Goal: Transaction & Acquisition: Obtain resource

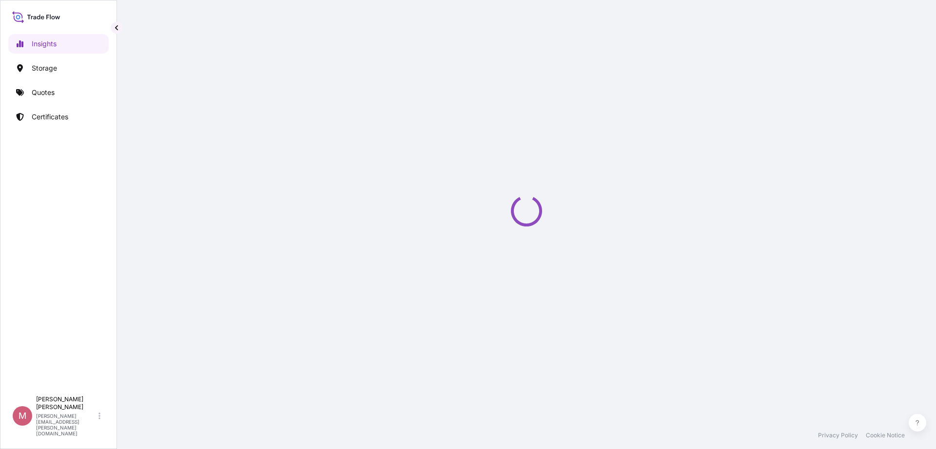
select select "2025"
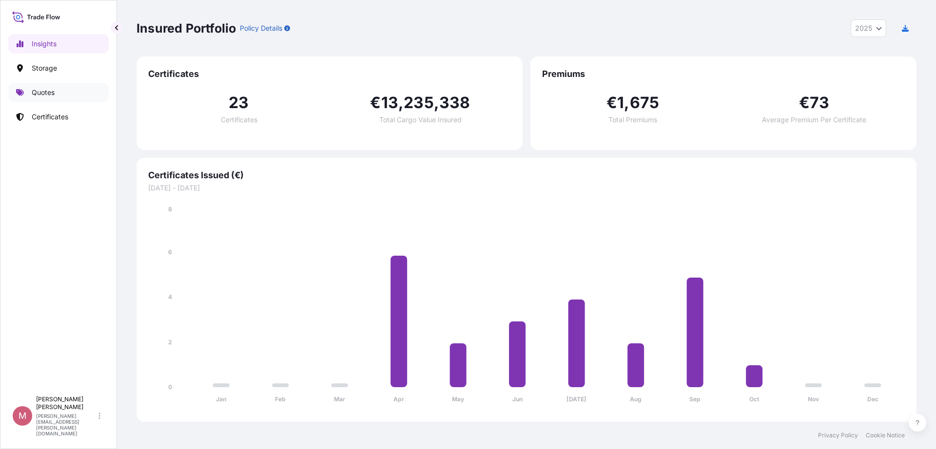
click at [58, 92] on link "Quotes" at bounding box center [58, 92] width 100 height 19
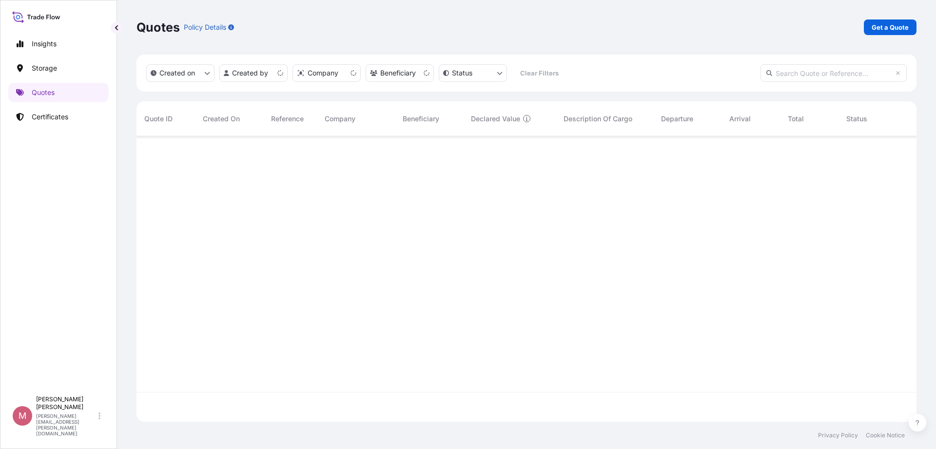
scroll to position [282, 771]
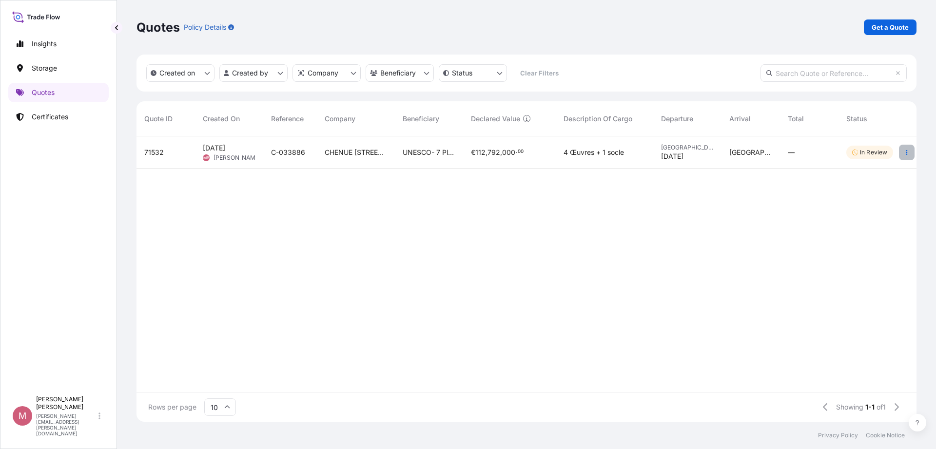
click at [904, 148] on button "button" at bounding box center [907, 153] width 16 height 16
click at [880, 29] on p "Get a Quote" at bounding box center [890, 27] width 37 height 10
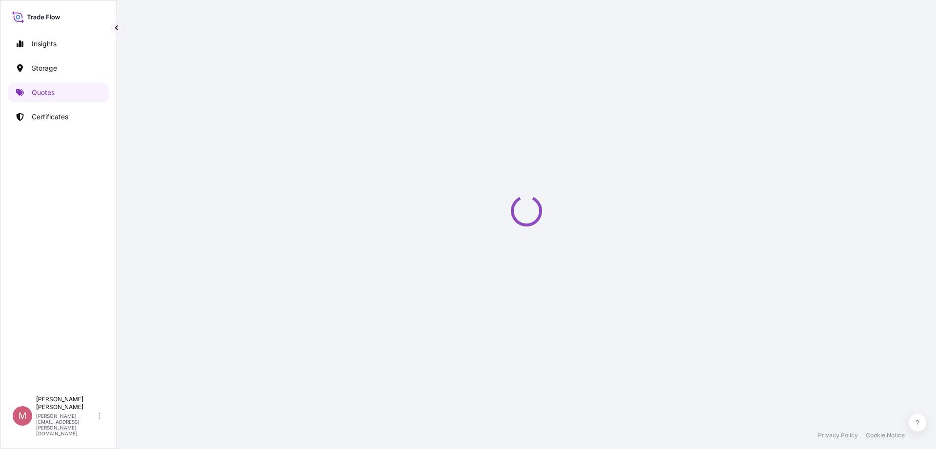
select select "Art Handling"
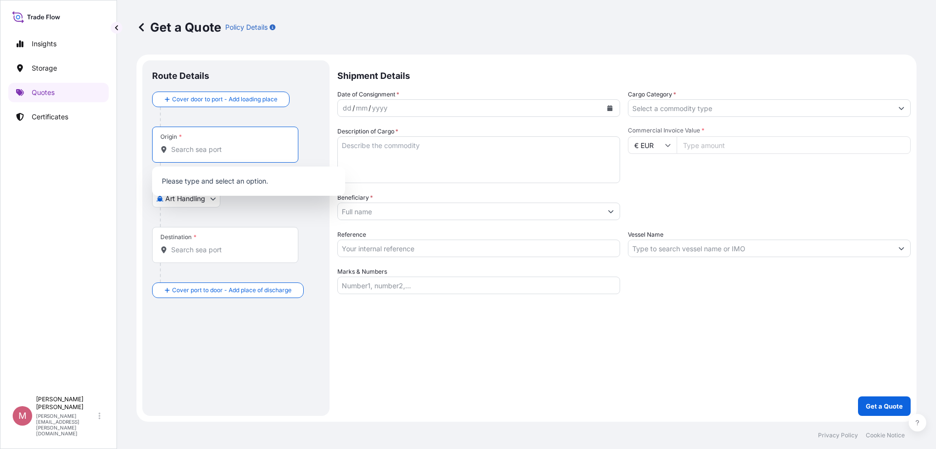
click at [208, 146] on input "Origin *" at bounding box center [228, 150] width 115 height 10
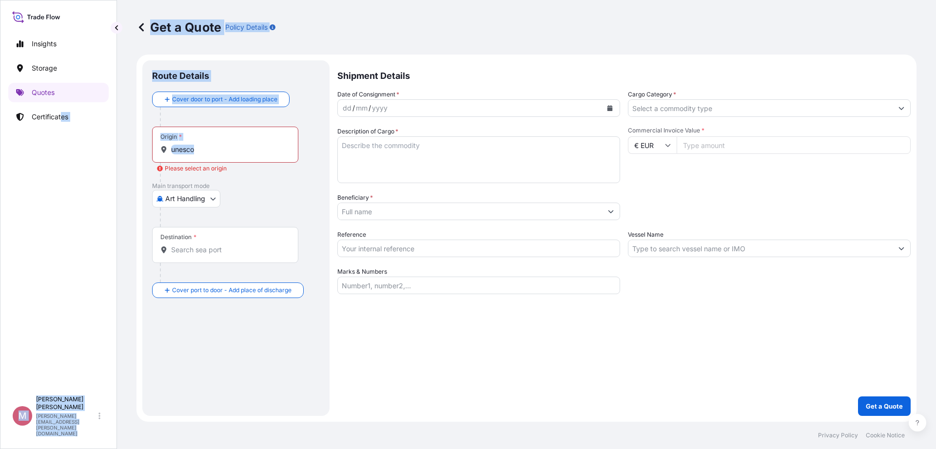
drag, startPoint x: 234, startPoint y: 155, endPoint x: 63, endPoint y: 149, distance: 171.2
click at [63, 149] on div "Insights Storage Quotes Certificates M [PERSON_NAME] [PERSON_NAME][EMAIL_ADDRES…" at bounding box center [468, 224] width 936 height 449
click at [242, 155] on div "Origin * unesco" at bounding box center [225, 145] width 146 height 36
click at [242, 155] on input "unesco" at bounding box center [228, 150] width 115 height 10
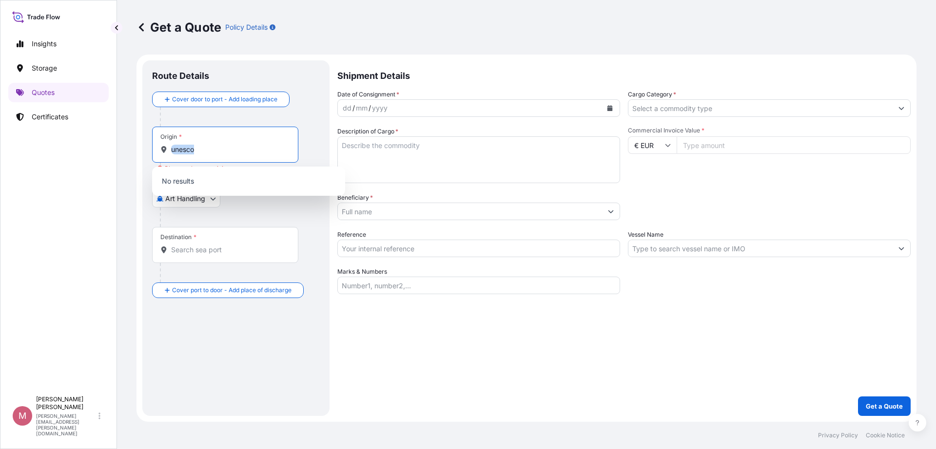
click at [242, 155] on div "Origin * unesco" at bounding box center [225, 145] width 146 height 36
click at [242, 155] on input "unesco" at bounding box center [228, 150] width 115 height 10
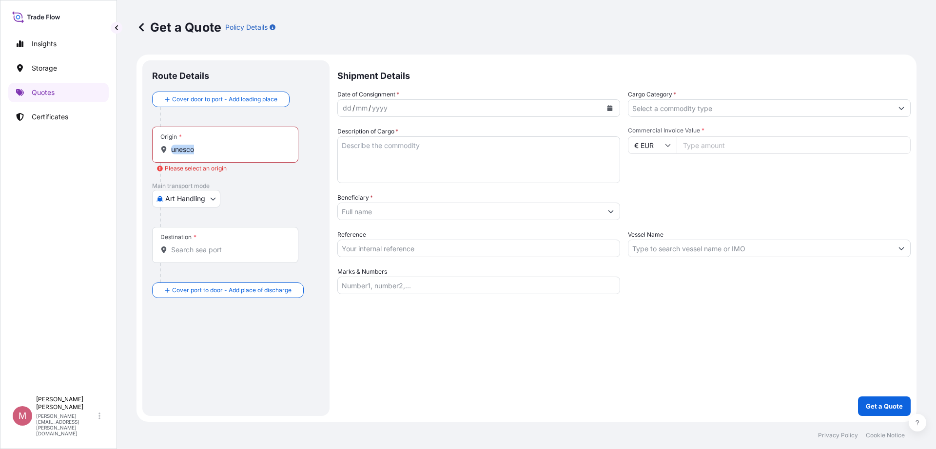
click at [242, 155] on div "Origin * unesco" at bounding box center [225, 145] width 146 height 36
click at [242, 155] on input "unesco" at bounding box center [228, 150] width 115 height 10
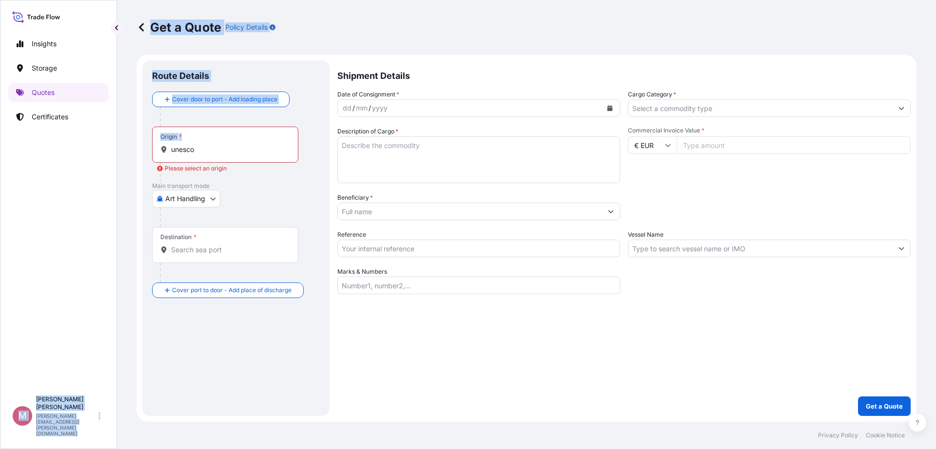
drag, startPoint x: 201, startPoint y: 155, endPoint x: 69, endPoint y: 163, distance: 132.8
click at [69, 163] on div "Insights Storage Quotes Certificates M [PERSON_NAME] [PERSON_NAME][EMAIL_ADDRES…" at bounding box center [468, 224] width 936 height 449
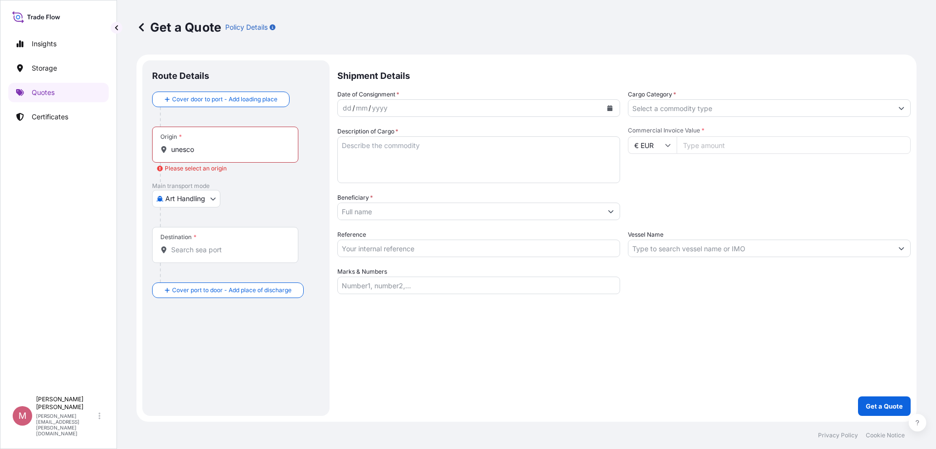
click at [183, 157] on div "Origin * unesco" at bounding box center [225, 145] width 146 height 36
click at [183, 155] on input "unesco" at bounding box center [228, 150] width 115 height 10
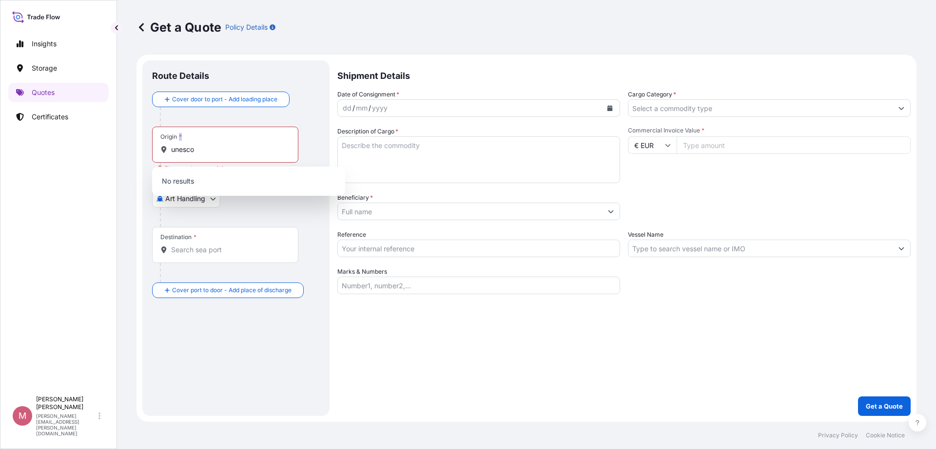
click at [183, 157] on div "Origin * unesco" at bounding box center [225, 145] width 146 height 36
click at [183, 155] on input "unesco" at bounding box center [228, 150] width 115 height 10
click at [183, 157] on div "Origin * unesco" at bounding box center [225, 145] width 146 height 36
click at [183, 155] on input "unesco" at bounding box center [228, 150] width 115 height 10
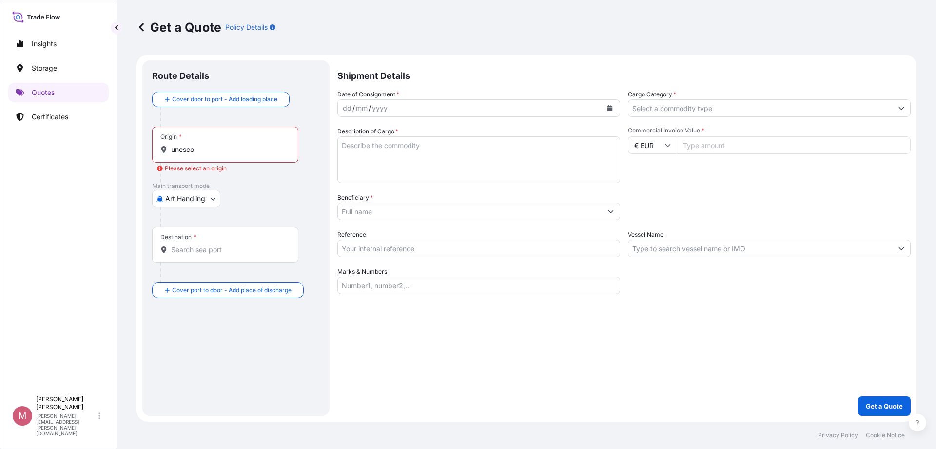
click at [198, 146] on input "unesco" at bounding box center [228, 150] width 115 height 10
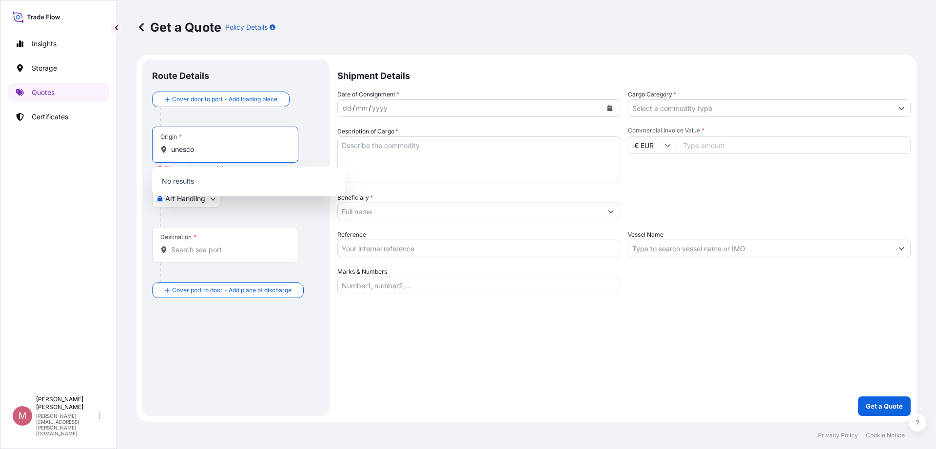
click at [199, 149] on input "unesco" at bounding box center [228, 150] width 115 height 10
drag, startPoint x: 235, startPoint y: 154, endPoint x: 118, endPoint y: 158, distance: 117.0
click at [118, 158] on div "Get a Quote Policy Details Route Details Cover door to port - Add loading place…" at bounding box center [526, 211] width 819 height 422
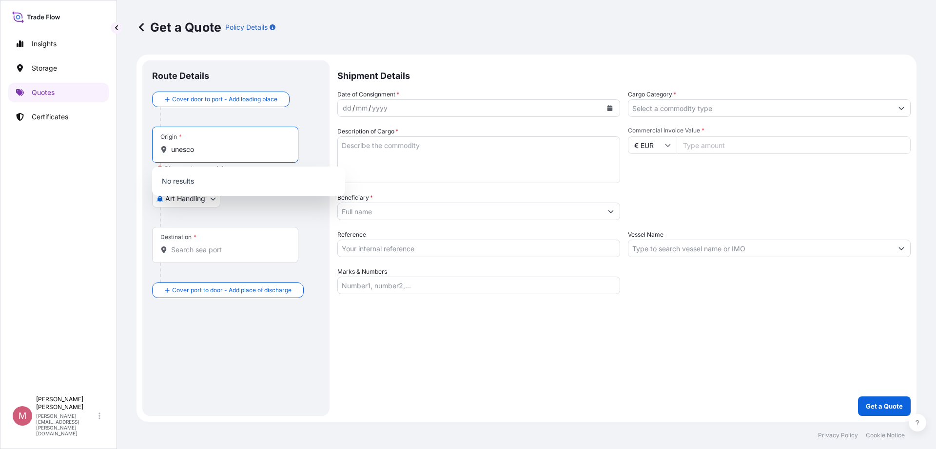
paste input "7 Pl. de [GEOGRAPHIC_DATA], 75007 [GEOGRAPHIC_DATA]"
drag, startPoint x: 203, startPoint y: 149, endPoint x: 17, endPoint y: 146, distance: 186.7
click at [17, 146] on div "Insights Storage Quotes Certificates M [PERSON_NAME] [PERSON_NAME][EMAIL_ADDRES…" at bounding box center [468, 224] width 936 height 449
click at [245, 154] on input "7 Pl. de [GEOGRAPHIC_DATA], 75007 [GEOGRAPHIC_DATA]" at bounding box center [228, 150] width 115 height 10
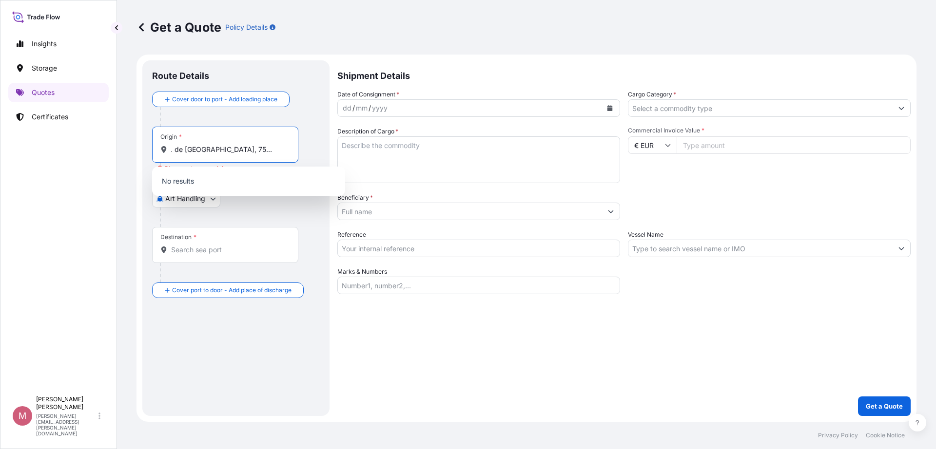
drag, startPoint x: 246, startPoint y: 149, endPoint x: 320, endPoint y: 148, distance: 74.1
click at [320, 148] on div "Route Details Cover door to port - Add loading place Place of loading Road / [G…" at bounding box center [235, 238] width 187 height 356
click at [185, 148] on input "7 Pl. de [GEOGRAPHIC_DATA]-Unesco" at bounding box center [228, 150] width 115 height 10
drag, startPoint x: 283, startPoint y: 152, endPoint x: 210, endPoint y: 149, distance: 72.7
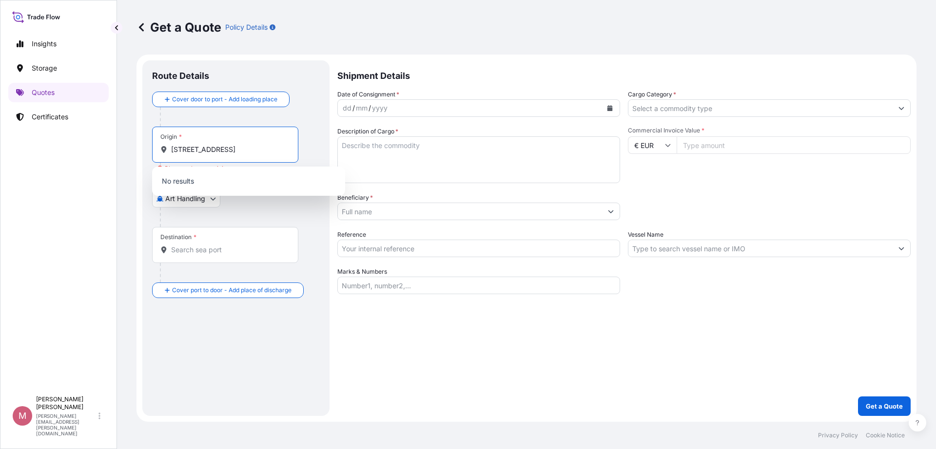
click at [210, 149] on input "[STREET_ADDRESS]" at bounding box center [228, 150] width 115 height 10
type input "7"
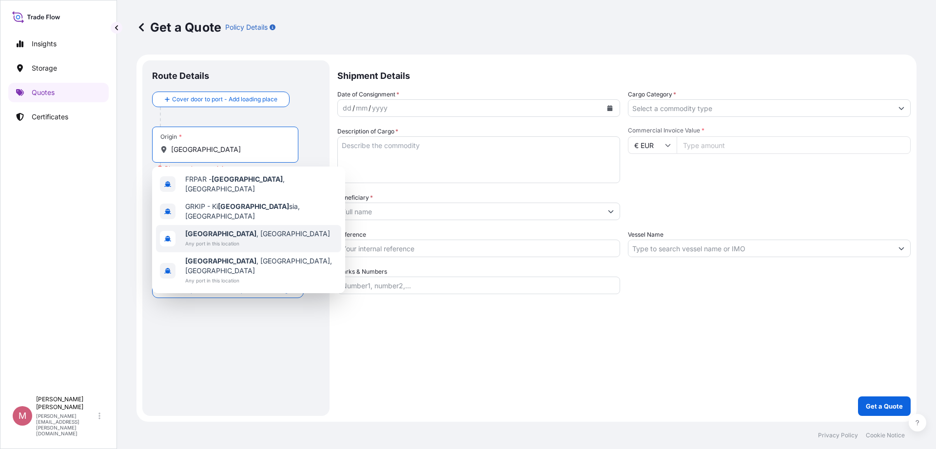
click at [261, 235] on div "[GEOGRAPHIC_DATA] , [GEOGRAPHIC_DATA] Any port in this location" at bounding box center [248, 238] width 185 height 27
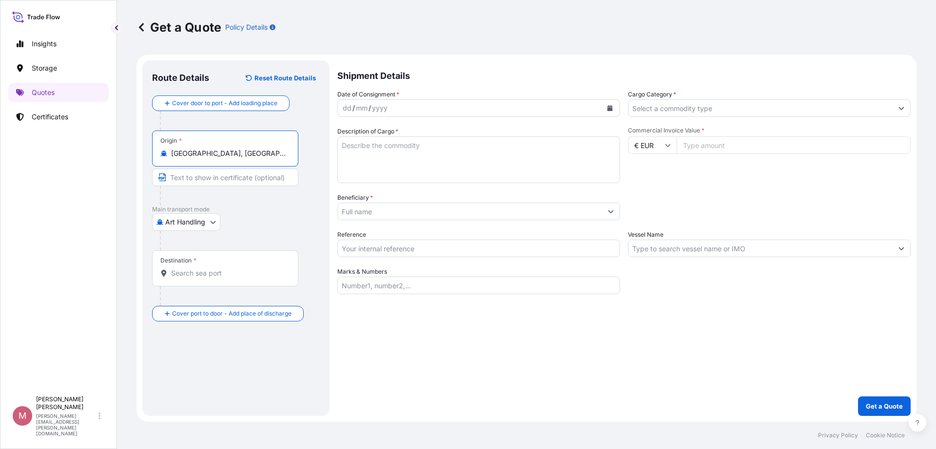
type input "[GEOGRAPHIC_DATA], [GEOGRAPHIC_DATA]"
click at [219, 269] on input "Destination *" at bounding box center [228, 274] width 115 height 10
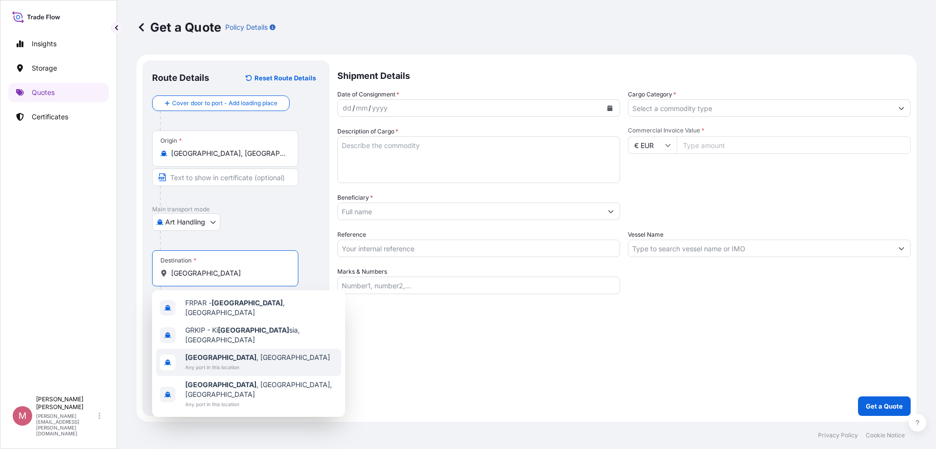
click at [231, 363] on span "Any port in this location" at bounding box center [257, 368] width 145 height 10
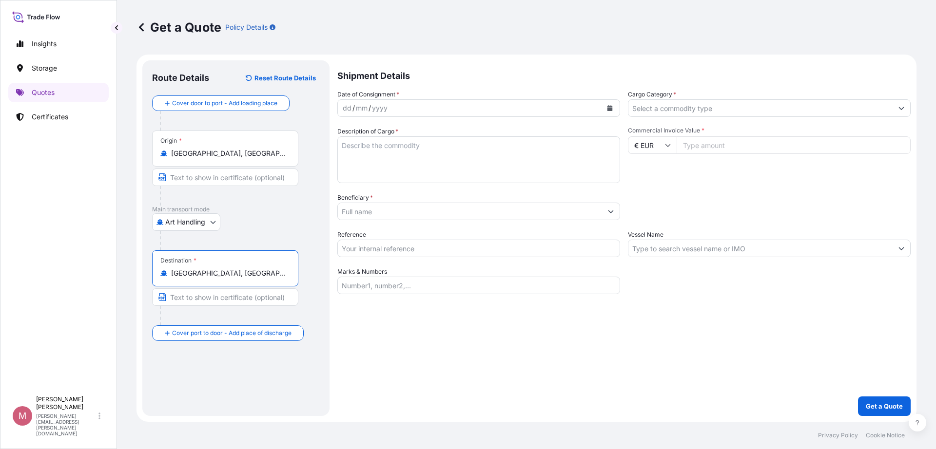
type input "[GEOGRAPHIC_DATA], [GEOGRAPHIC_DATA]"
click at [610, 112] on button "Calendar" at bounding box center [610, 108] width 16 height 16
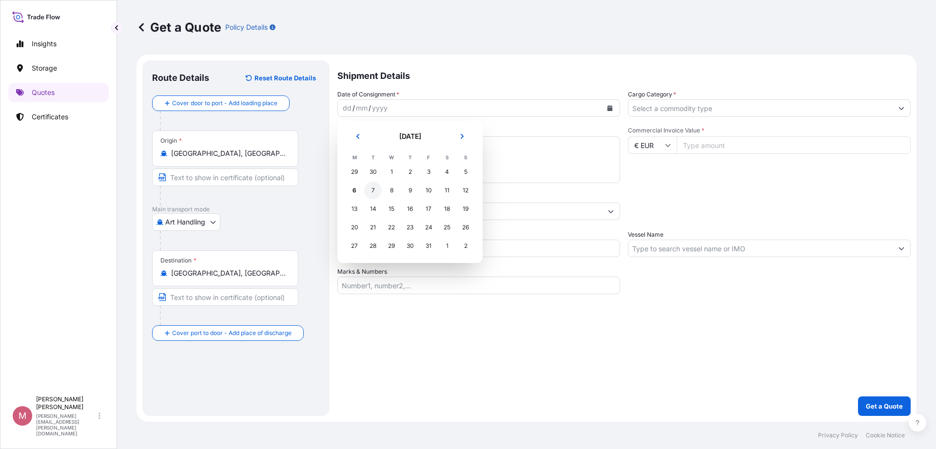
click at [368, 189] on div "7" at bounding box center [373, 191] width 18 height 18
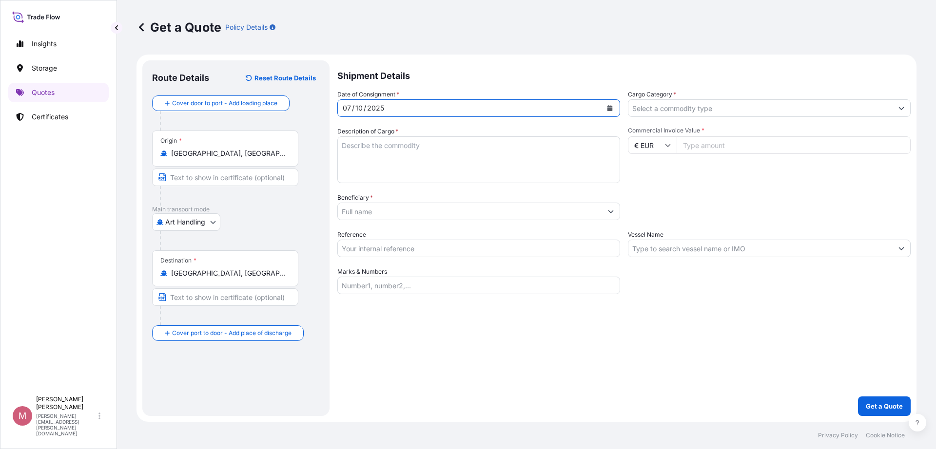
click at [387, 243] on input "Reference" at bounding box center [478, 249] width 283 height 18
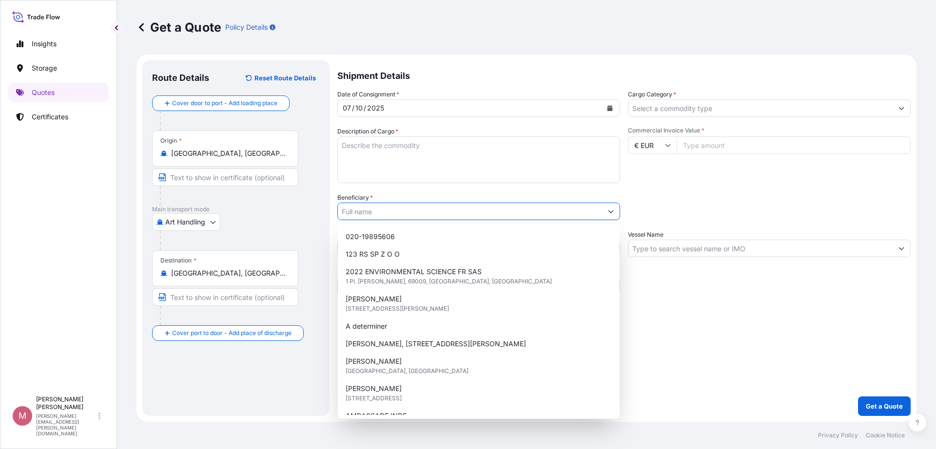
click at [380, 214] on input "Beneficiary *" at bounding box center [470, 212] width 264 height 18
paste input "7 Pl. de [GEOGRAPHIC_DATA], 75007 [GEOGRAPHIC_DATA]"
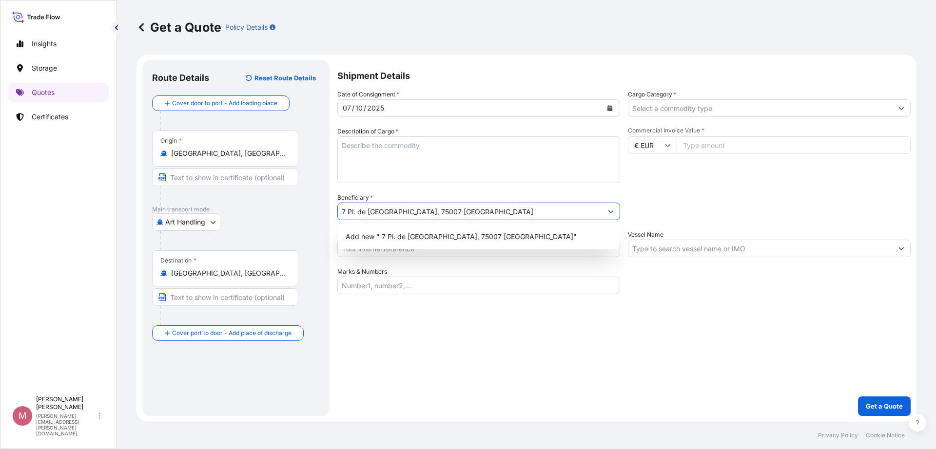
click at [345, 211] on input "7 Pl. de [GEOGRAPHIC_DATA], 75007 [GEOGRAPHIC_DATA]" at bounding box center [470, 212] width 264 height 18
drag, startPoint x: 476, startPoint y: 206, endPoint x: 283, endPoint y: 175, distance: 195.0
click at [300, 205] on form "Route Details Reset Route Details Cover door to port - Add loading place Place …" at bounding box center [526, 239] width 780 height 368
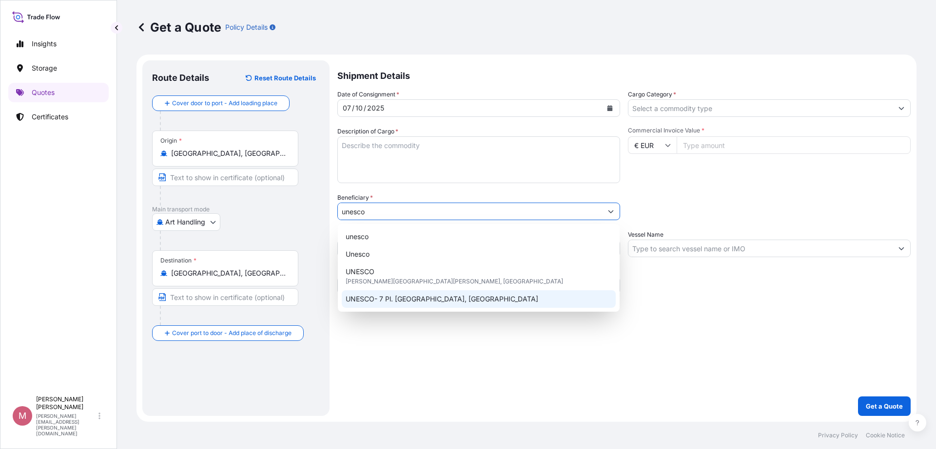
click at [432, 296] on span "UNESCO- 7 Pl. [GEOGRAPHIC_DATA], [GEOGRAPHIC_DATA]" at bounding box center [442, 299] width 193 height 10
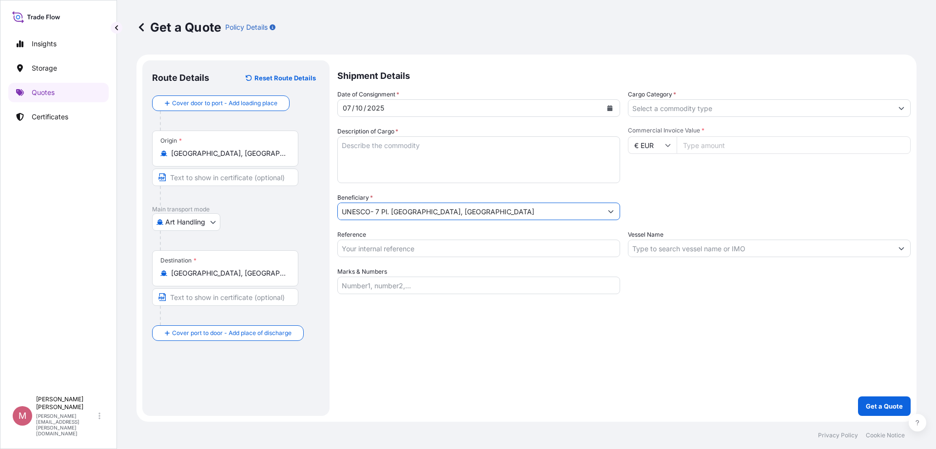
type input "UNESCO- 7 Pl. [GEOGRAPHIC_DATA], [GEOGRAPHIC_DATA]"
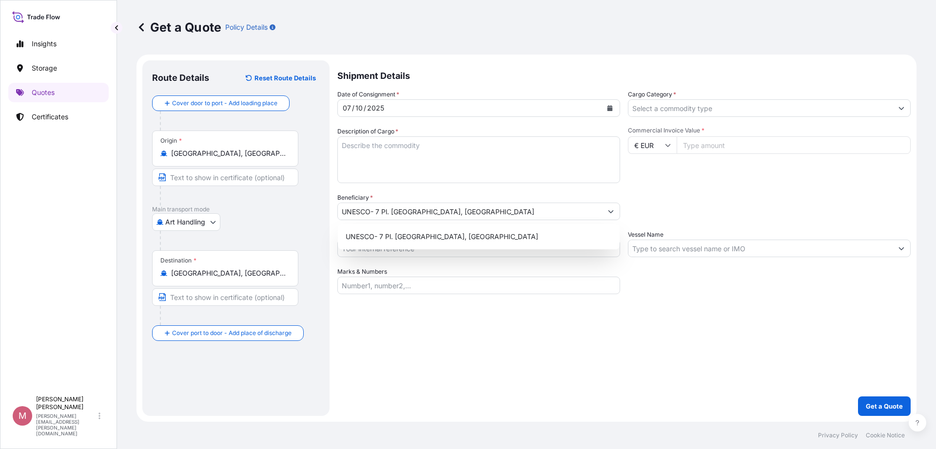
click at [718, 150] on input "Commercial Invoice Value *" at bounding box center [794, 145] width 234 height 18
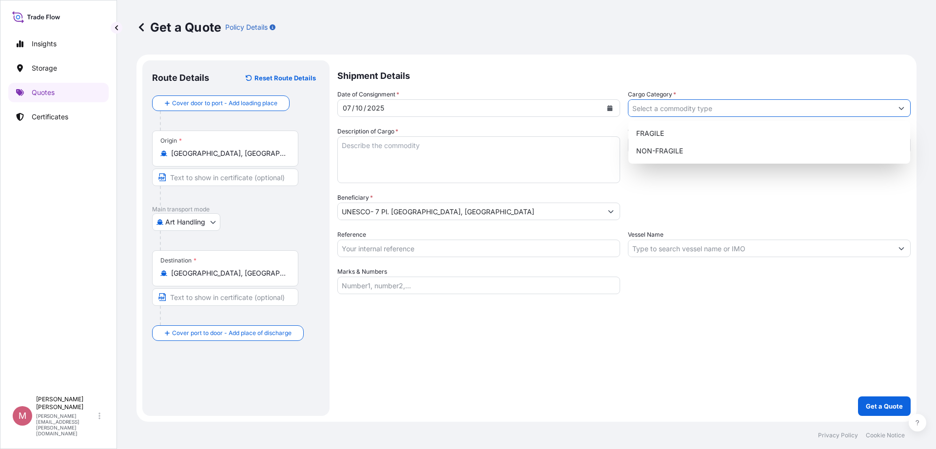
click at [737, 114] on input "Cargo Category *" at bounding box center [760, 108] width 264 height 18
click at [687, 140] on div "FRAGILE" at bounding box center [769, 134] width 274 height 18
type input "FRAGILE"
click at [455, 251] on input "Reference" at bounding box center [478, 249] width 283 height 18
paste input "C-033886"
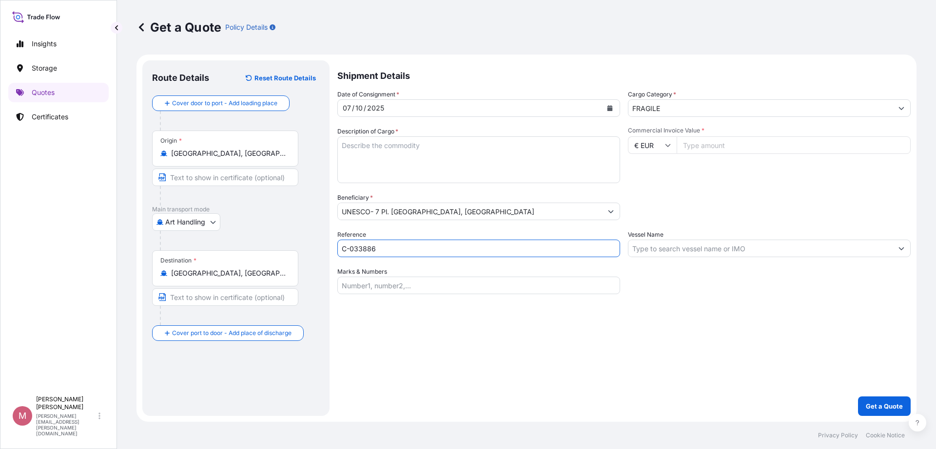
type input "C-033886"
click at [397, 175] on textarea "Description of Cargo *" at bounding box center [478, 159] width 283 height 47
paste textarea "3 Oeuvre tapisserie [PERSON_NAME]"
click at [371, 144] on textarea "3 Oeuvre tapisserie [PERSON_NAME]" at bounding box center [478, 159] width 283 height 47
type textarea "3 Oeuvres tapisserie [PERSON_NAME]"
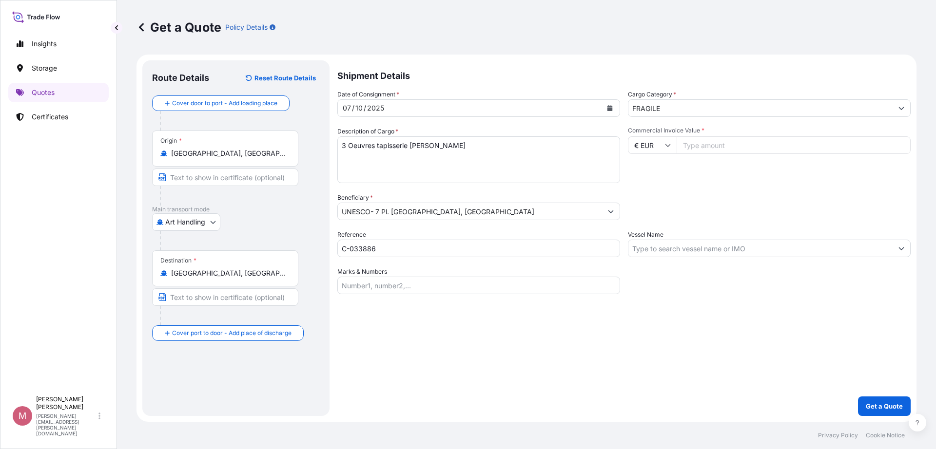
click at [751, 144] on input "Commercial Invoice Value *" at bounding box center [794, 145] width 234 height 18
type input "376000"
click at [875, 400] on button "Get a Quote" at bounding box center [884, 406] width 53 height 19
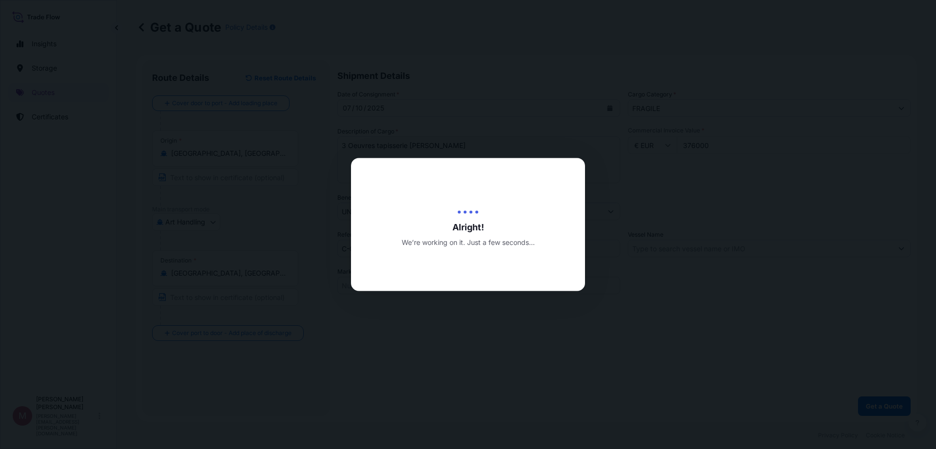
select select "Art Handling"
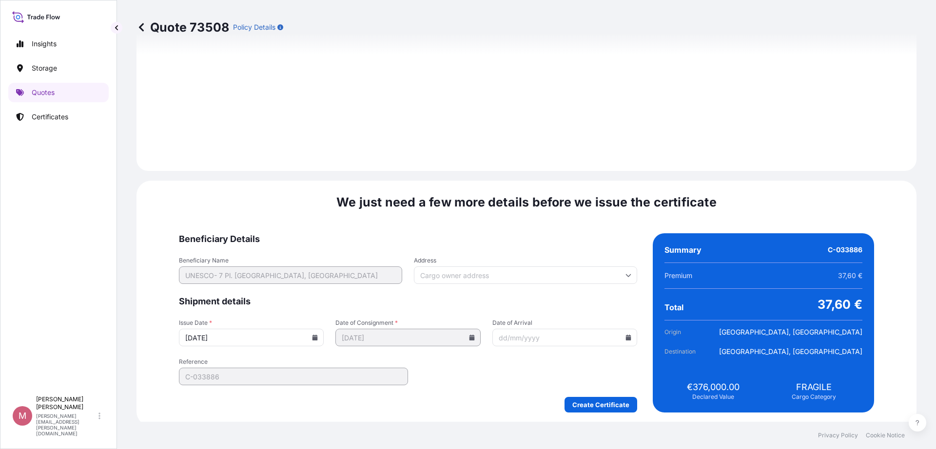
scroll to position [978, 0]
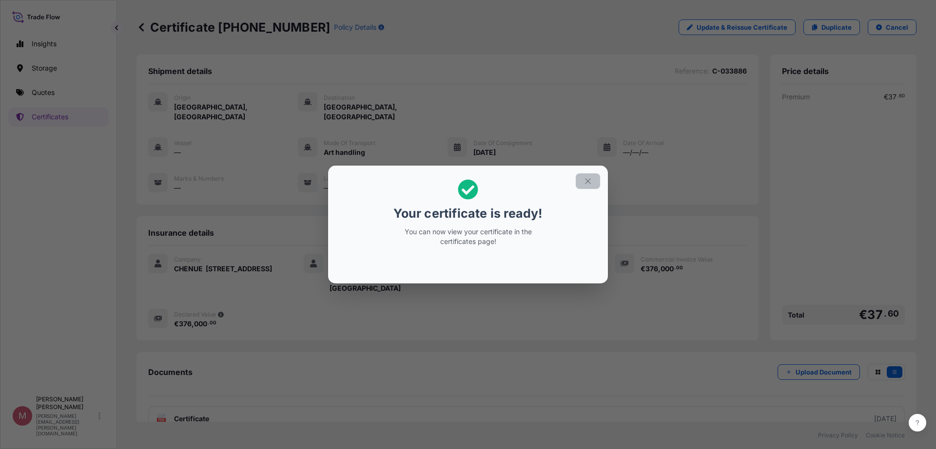
click at [590, 187] on button "button" at bounding box center [588, 182] width 24 height 16
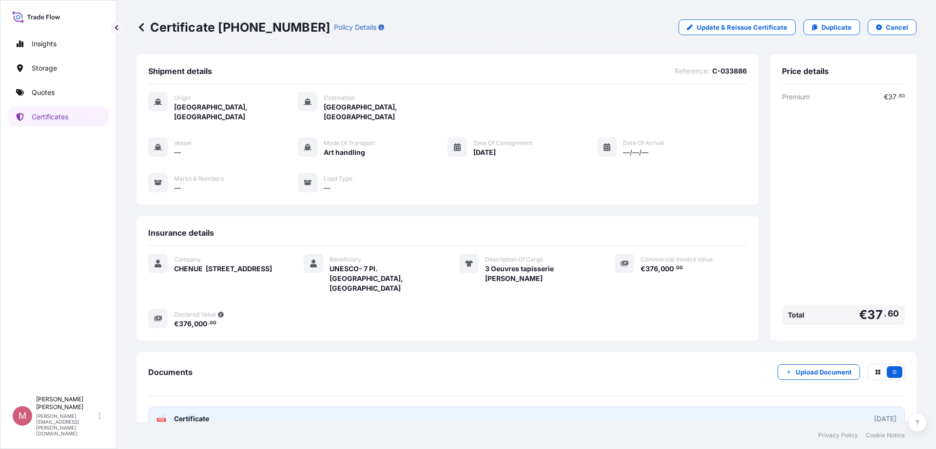
click at [874, 414] on div "[DATE]" at bounding box center [885, 419] width 22 height 10
